Goal: Understand process/instructions

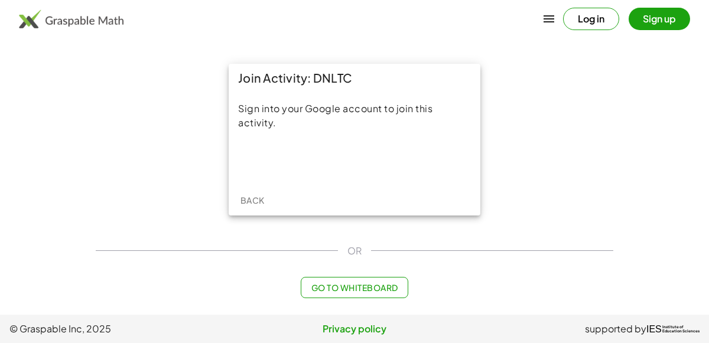
click at [347, 189] on div "Back" at bounding box center [355, 200] width 252 height 31
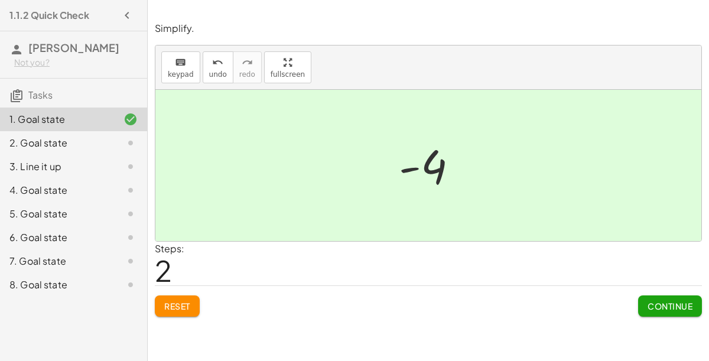
click at [63, 146] on div "2. Goal state" at bounding box center [56, 143] width 95 height 14
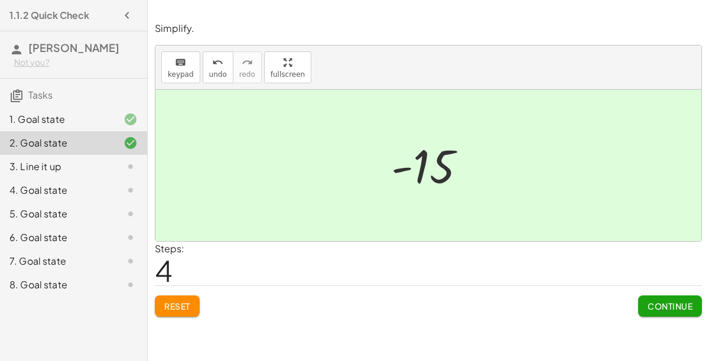
click at [112, 165] on div at bounding box center [121, 166] width 33 height 14
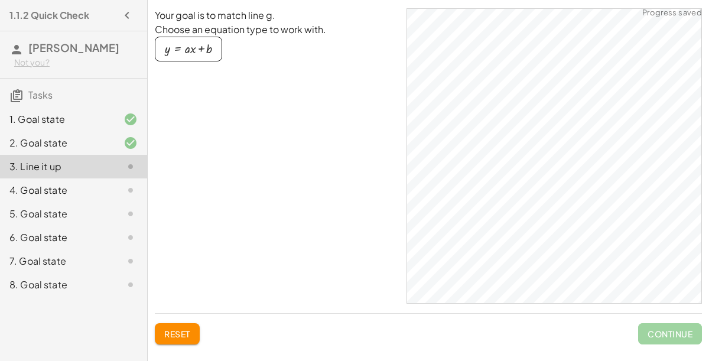
click at [128, 191] on icon at bounding box center [130, 190] width 14 height 14
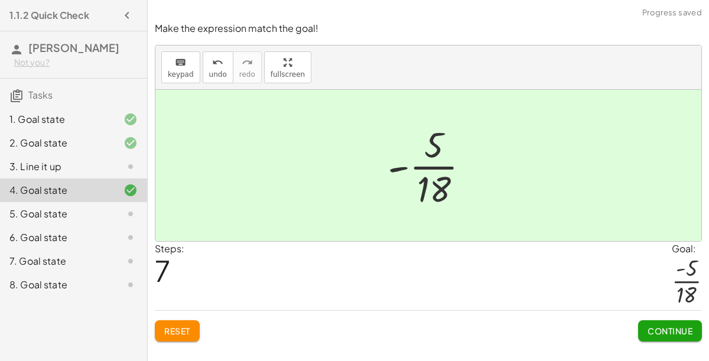
click at [108, 217] on div at bounding box center [121, 214] width 33 height 14
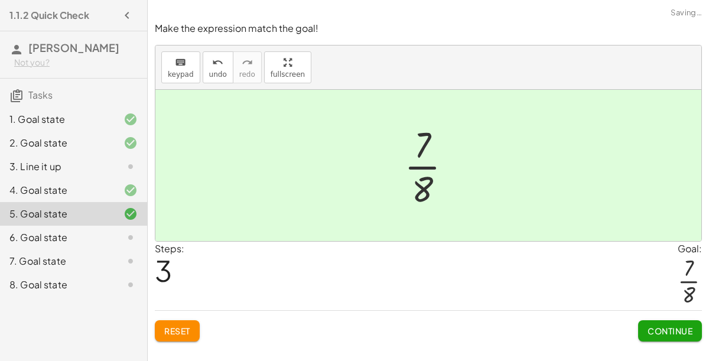
click at [188, 333] on span "Reset" at bounding box center [177, 330] width 26 height 11
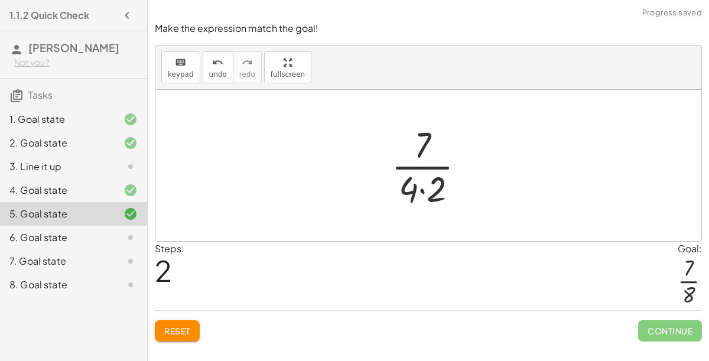
click at [184, 328] on span "Reset" at bounding box center [177, 330] width 26 height 11
click at [184, 333] on span "Reset" at bounding box center [177, 330] width 26 height 11
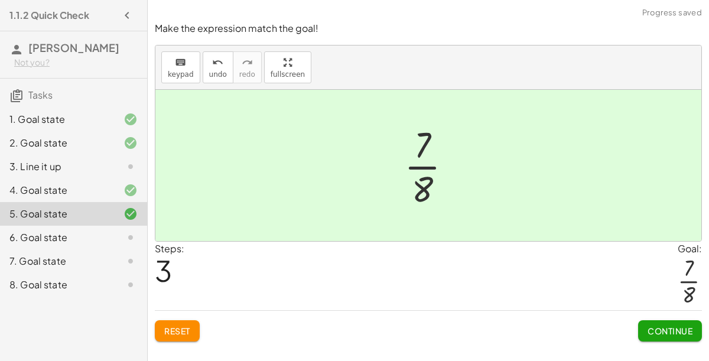
click at [106, 242] on div at bounding box center [121, 237] width 33 height 14
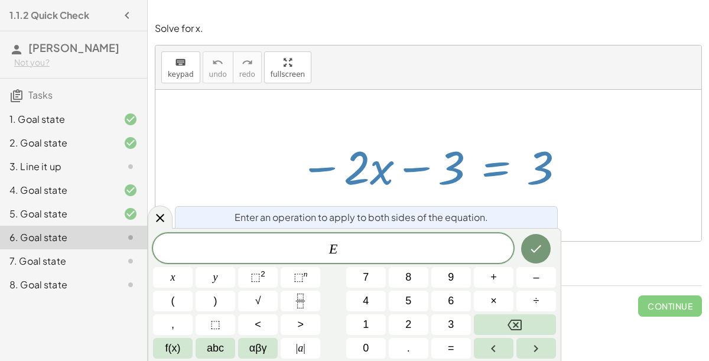
click at [500, 276] on button "+" at bounding box center [494, 277] width 40 height 21
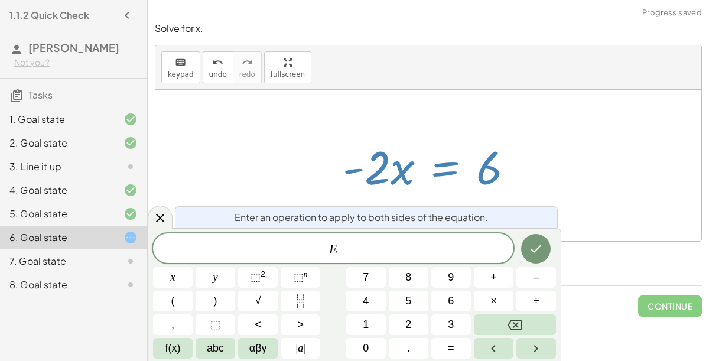
click at [536, 302] on span "÷" at bounding box center [536, 301] width 6 height 16
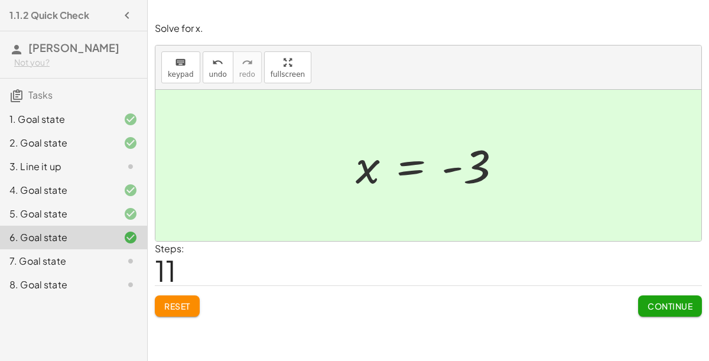
click at [481, 270] on div "Steps: 11" at bounding box center [428, 264] width 547 height 44
click at [122, 265] on div at bounding box center [121, 261] width 33 height 14
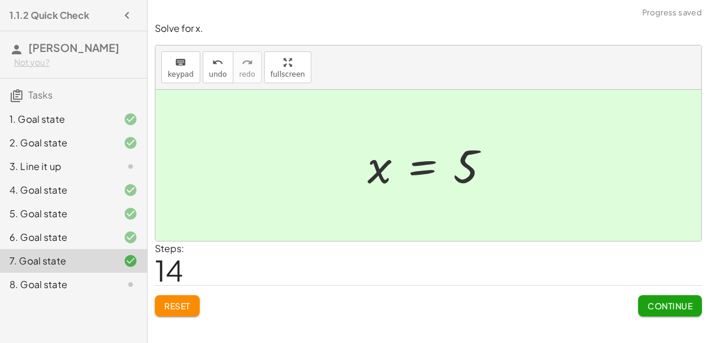
click at [94, 280] on div "8. Goal state" at bounding box center [56, 285] width 95 height 14
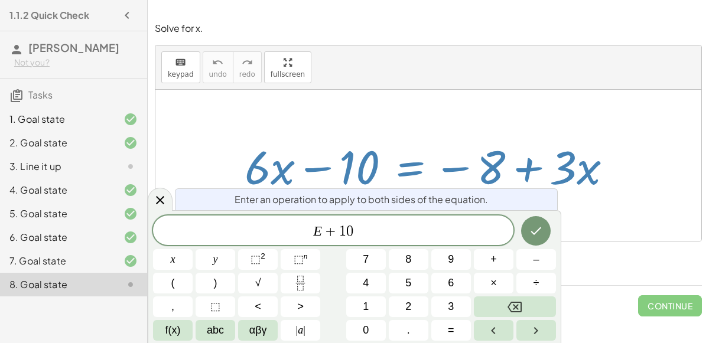
click at [535, 284] on span "÷" at bounding box center [536, 283] width 6 height 16
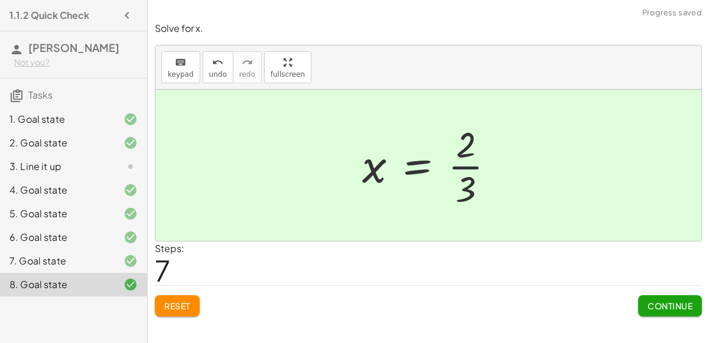
click at [656, 304] on span "Continue" at bounding box center [669, 306] width 45 height 11
